Goal: Task Accomplishment & Management: Manage account settings

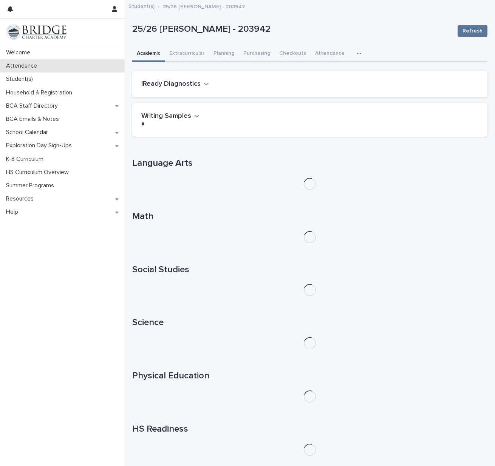
click at [25, 63] on p "Attendance" at bounding box center [23, 65] width 40 height 7
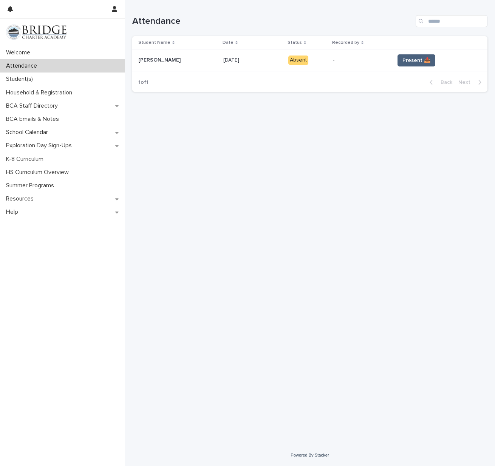
click at [416, 57] on span "Present 📥" at bounding box center [416, 61] width 28 height 8
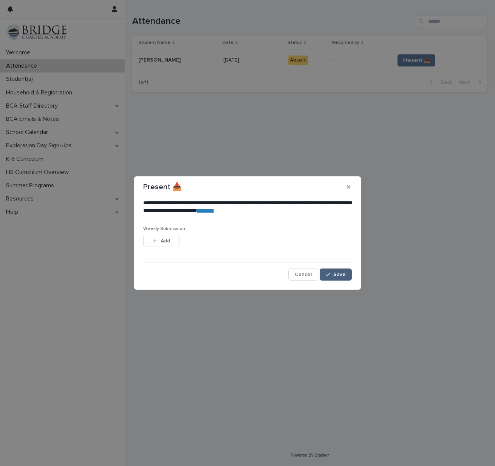
click at [344, 274] on span "Save" at bounding box center [339, 274] width 12 height 5
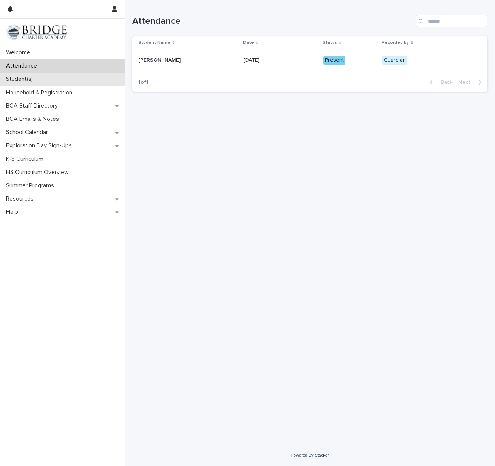
click at [23, 79] on p "Student(s)" at bounding box center [21, 79] width 36 height 7
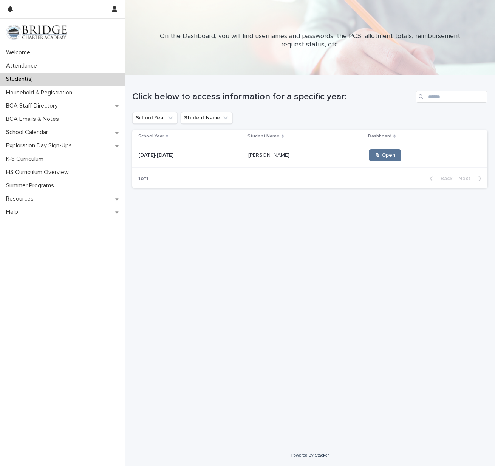
click at [252, 153] on p "[PERSON_NAME]" at bounding box center [269, 155] width 43 height 8
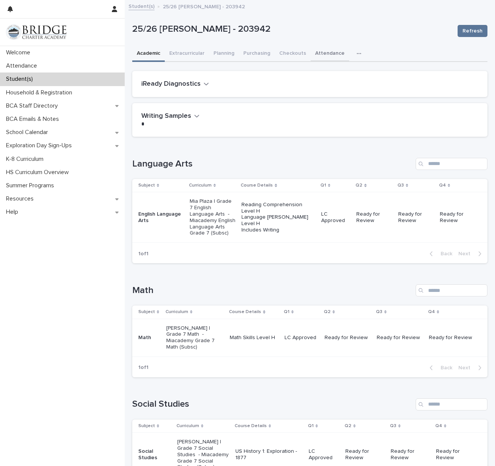
click at [320, 57] on button "Attendance" at bounding box center [330, 54] width 39 height 16
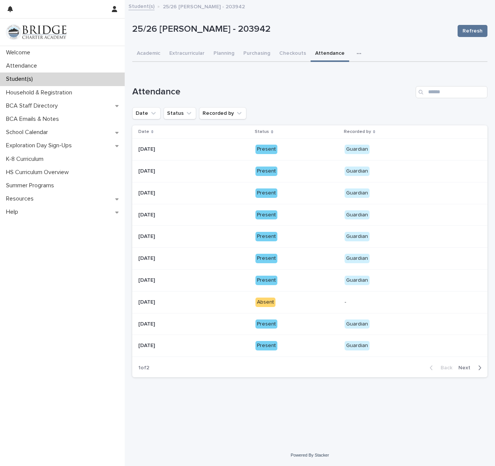
click at [463, 365] on button "Next" at bounding box center [471, 368] width 32 height 7
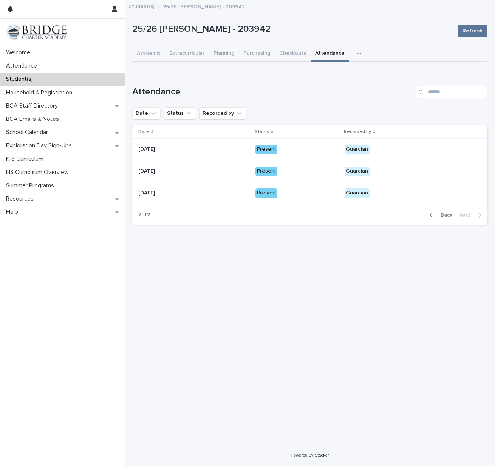
click at [443, 214] on span "Back" at bounding box center [444, 215] width 16 height 5
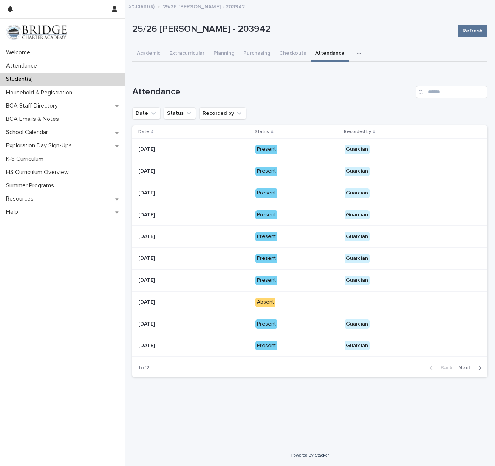
click at [273, 152] on div "Present" at bounding box center [266, 149] width 22 height 9
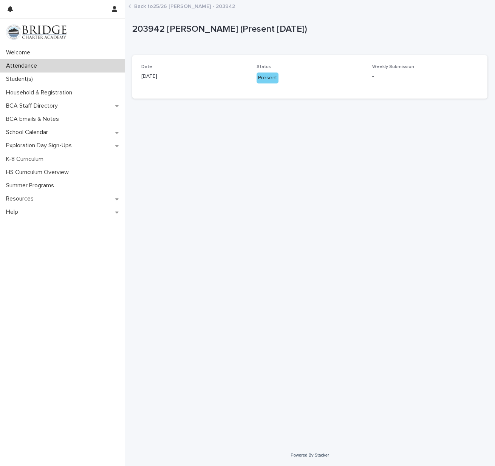
click at [189, 6] on link "Back to 25/26 [PERSON_NAME] - 203942" at bounding box center [184, 6] width 101 height 9
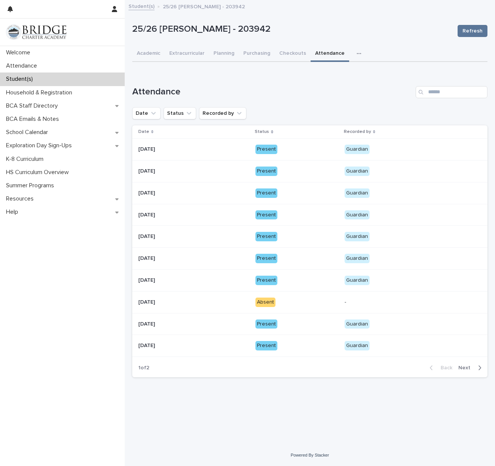
click at [267, 217] on div "Present" at bounding box center [266, 214] width 22 height 9
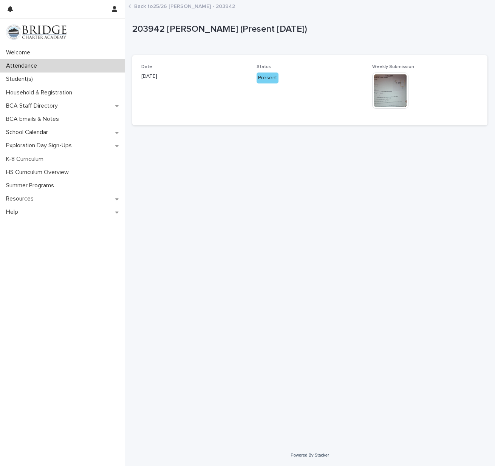
click at [394, 104] on img at bounding box center [390, 91] width 36 height 36
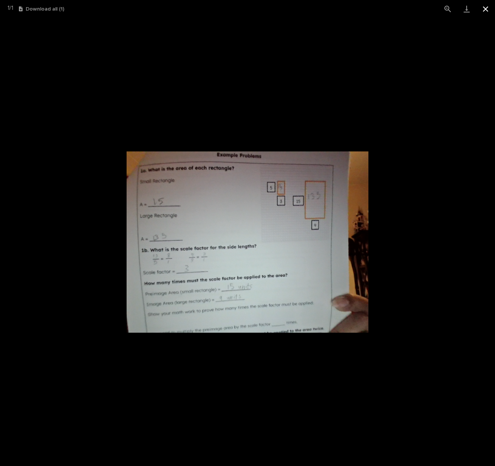
click at [484, 3] on button "Close gallery" at bounding box center [485, 9] width 19 height 18
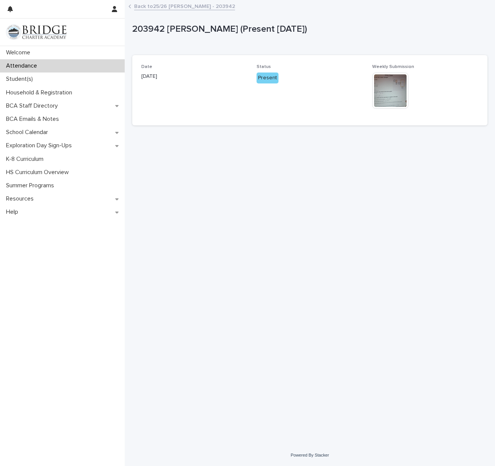
click at [42, 67] on p "Attendance" at bounding box center [23, 65] width 40 height 7
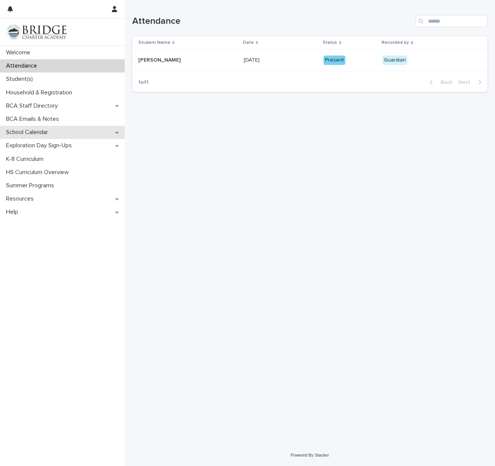
click at [118, 131] on icon at bounding box center [116, 132] width 3 height 5
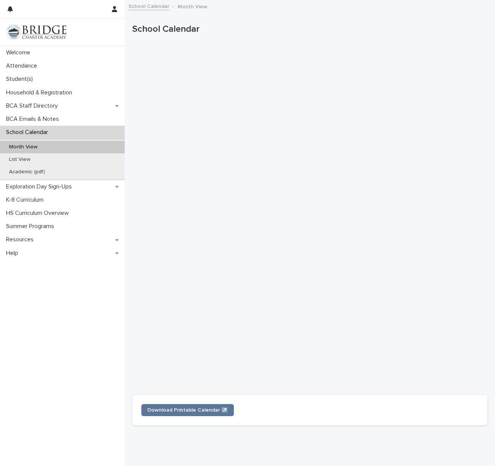
click at [87, 144] on div "Month View" at bounding box center [62, 147] width 125 height 12
click at [9, 79] on p "Student(s)" at bounding box center [21, 79] width 36 height 7
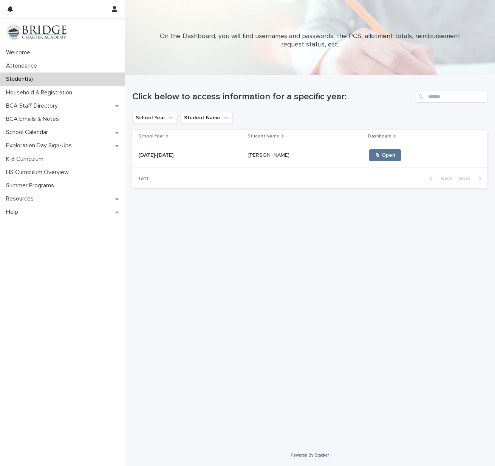
click at [257, 156] on p "[PERSON_NAME]" at bounding box center [269, 155] width 43 height 8
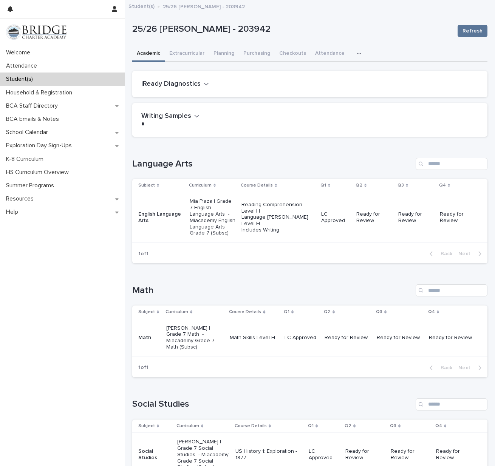
scroll to position [66, 0]
